Goal: Transaction & Acquisition: Book appointment/travel/reservation

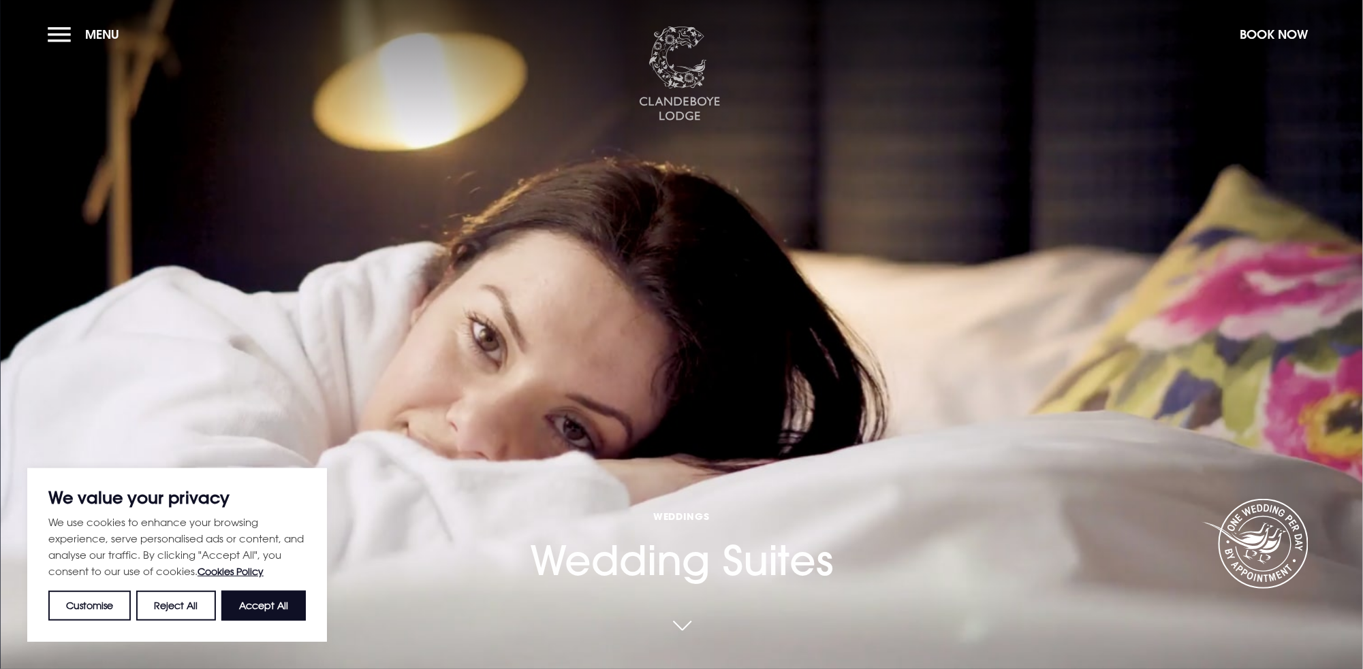
click at [680, 69] on img at bounding box center [680, 74] width 82 height 95
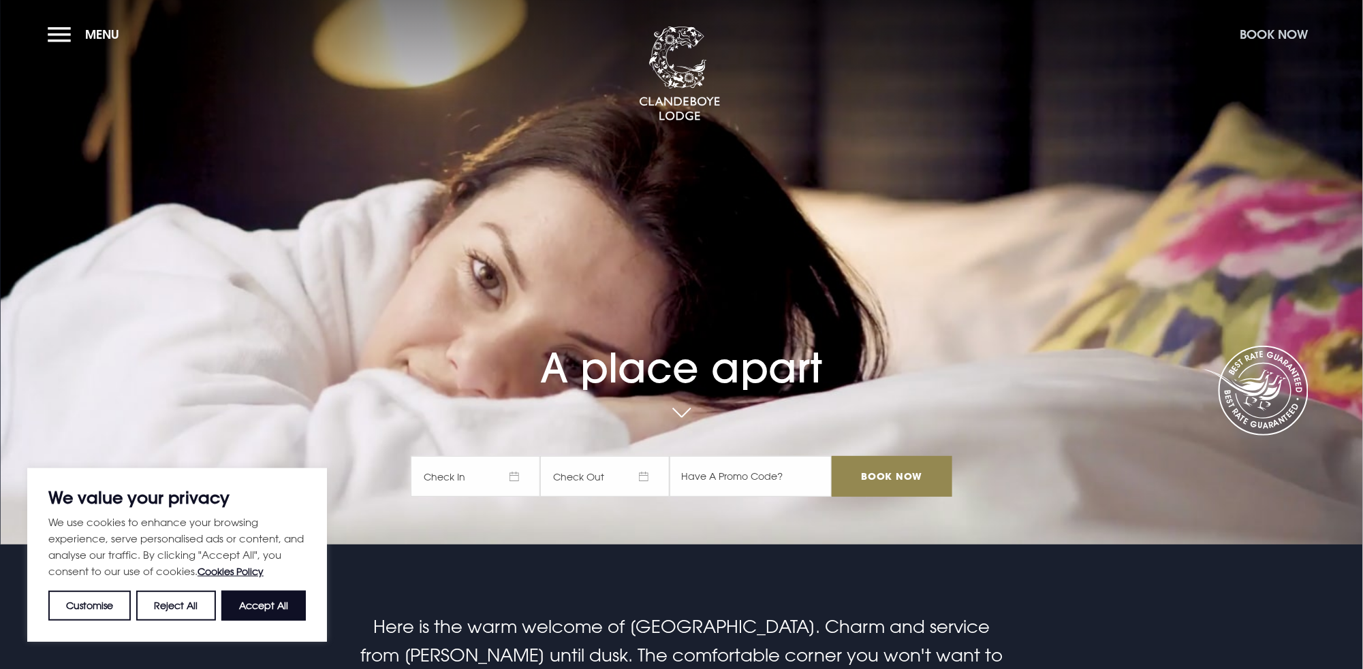
click at [1258, 31] on button "Book Now" at bounding box center [1274, 34] width 82 height 29
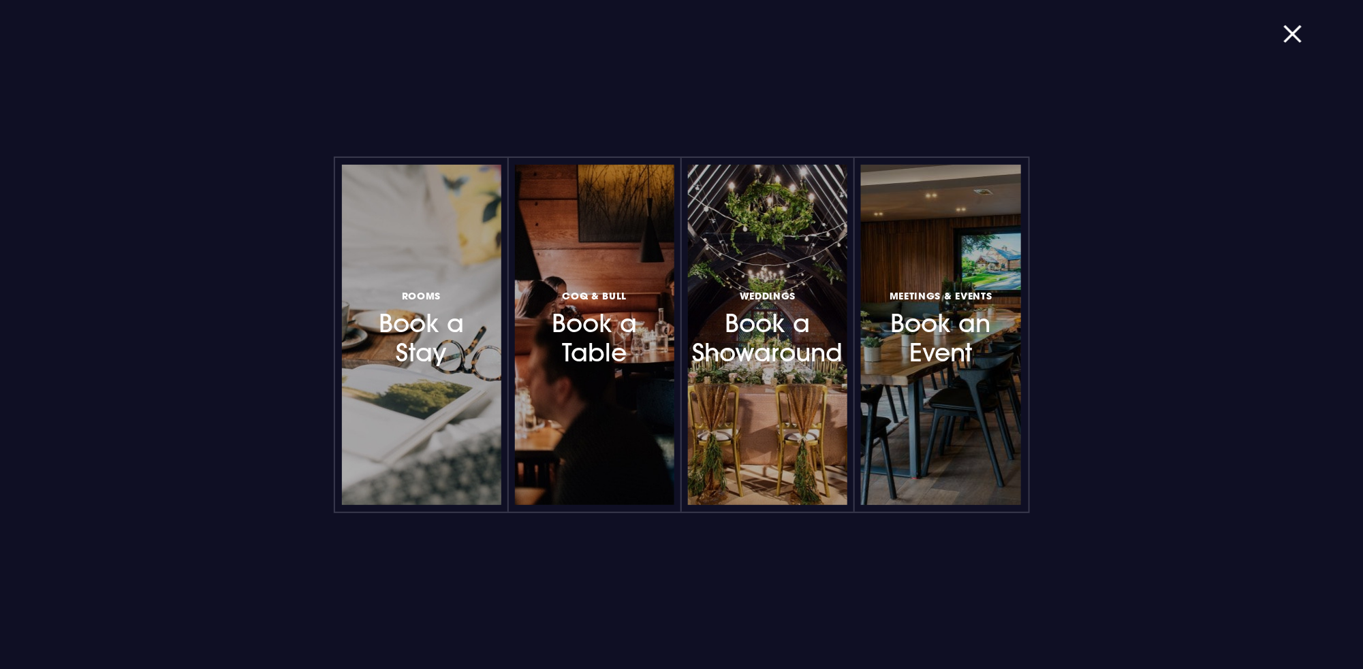
click at [1296, 249] on div "Rooms Book a Stay Coq & Bull Book a Table Weddings Book a Showaround Meetings &…" at bounding box center [681, 334] width 1363 height 669
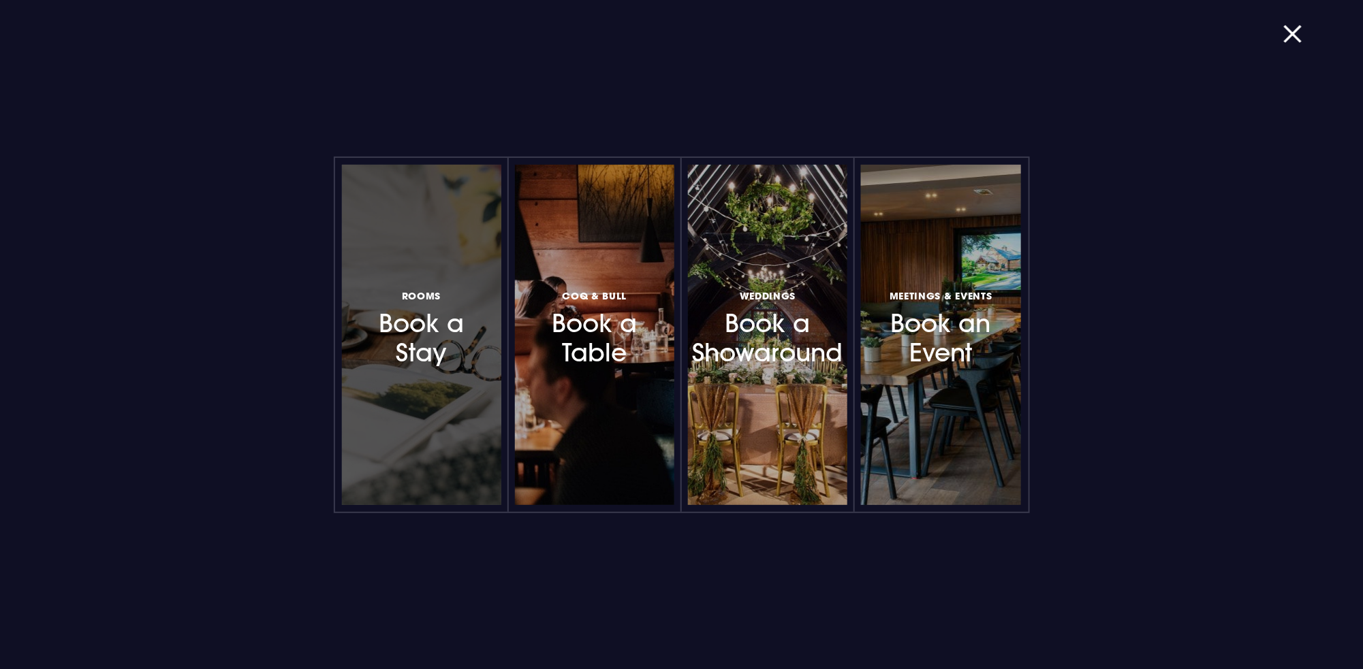
click at [445, 323] on h3 "Rooms Book a Stay" at bounding box center [421, 327] width 118 height 81
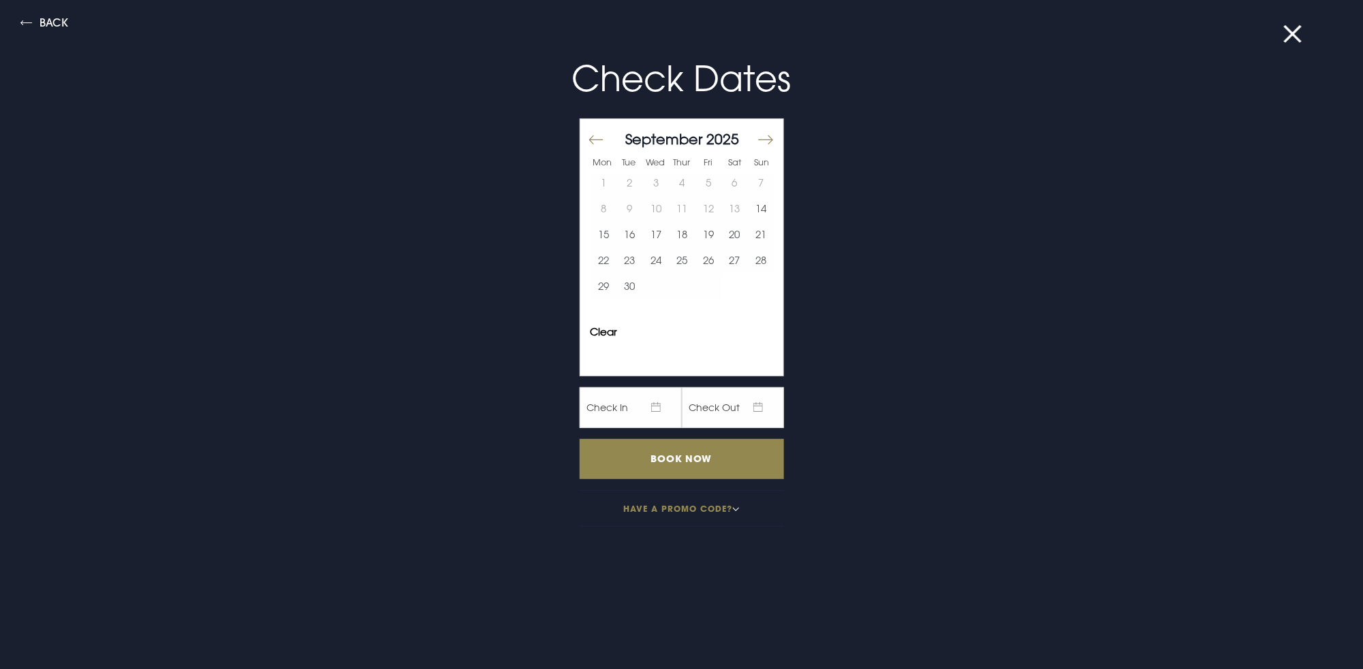
click at [759, 142] on button "Move forward to switch to the next month." at bounding box center [765, 140] width 16 height 29
click at [695, 285] on button "31" at bounding box center [708, 286] width 27 height 26
click at [712, 466] on input "Book Now" at bounding box center [681, 459] width 204 height 40
